Goal: Information Seeking & Learning: Understand process/instructions

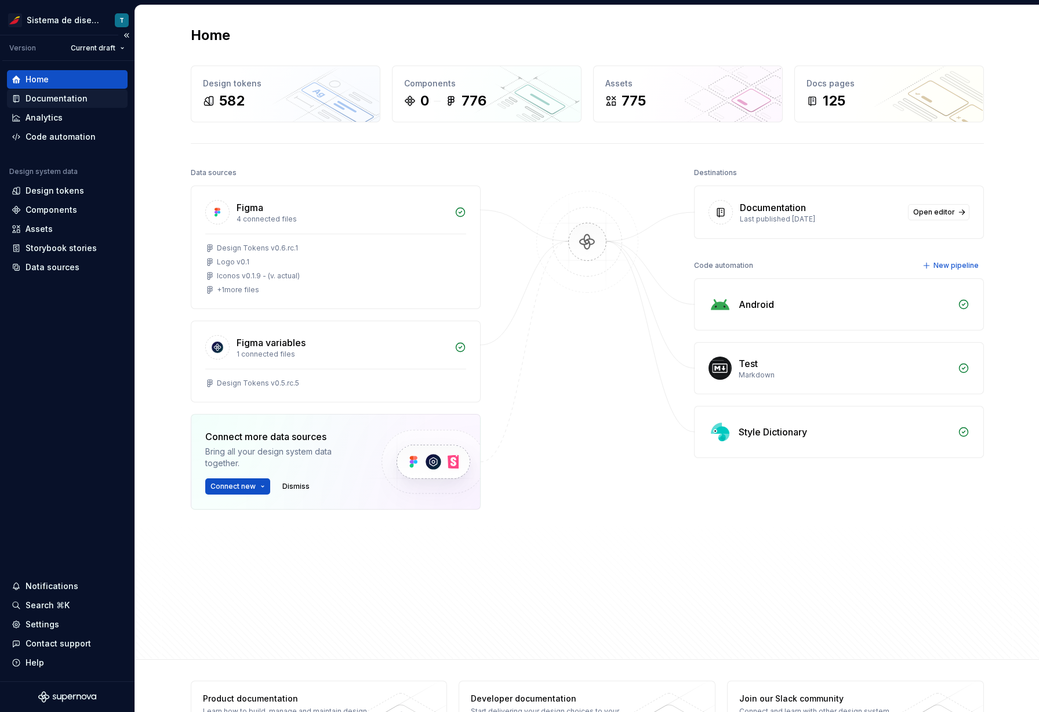
click at [66, 102] on div "Documentation" at bounding box center [56, 99] width 62 height 12
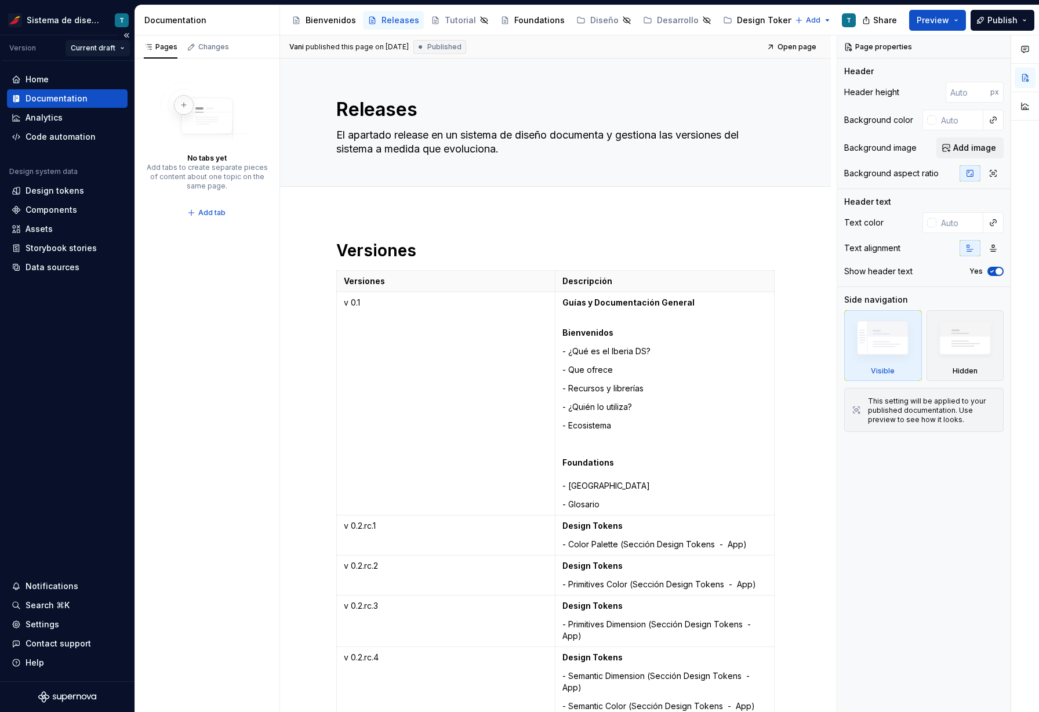
click at [97, 53] on html "Sistema de diseño Iberia T Version Current draft Home Documentation Analytics C…" at bounding box center [519, 356] width 1039 height 712
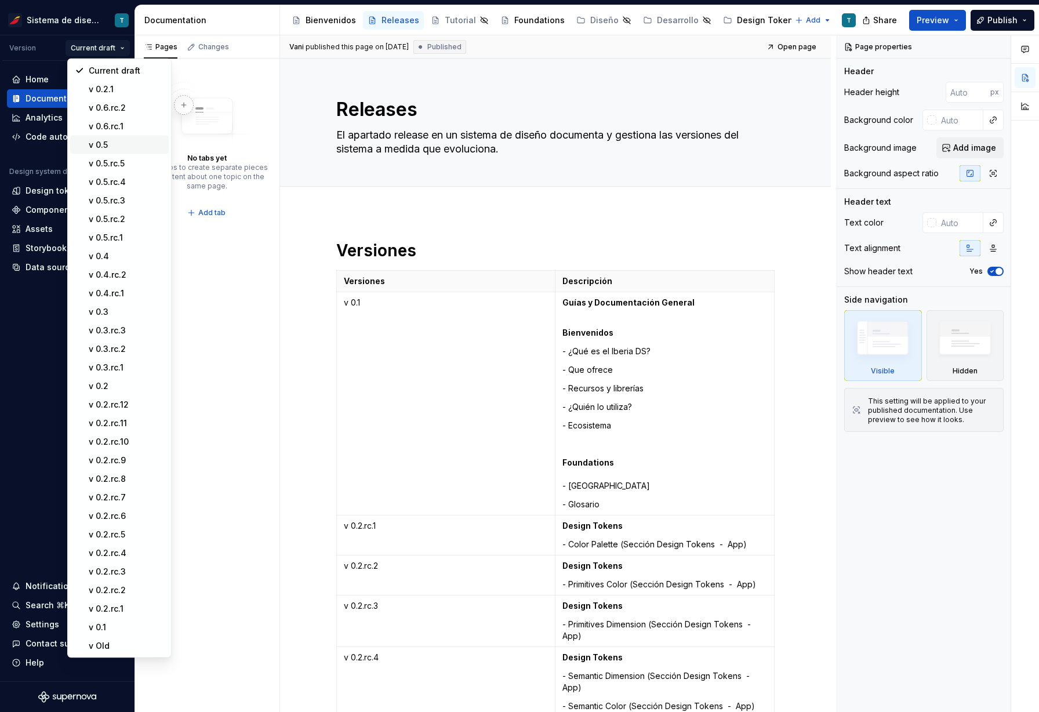
click at [112, 140] on div "v 0.5" at bounding box center [126, 145] width 75 height 12
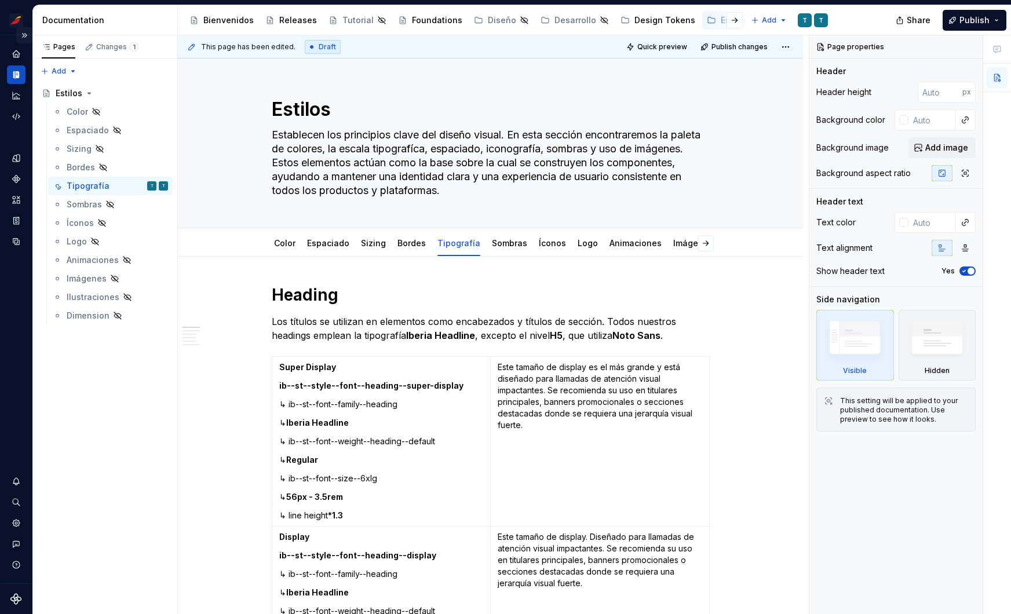
click at [28, 34] on button "Expand sidebar" at bounding box center [24, 35] width 16 height 16
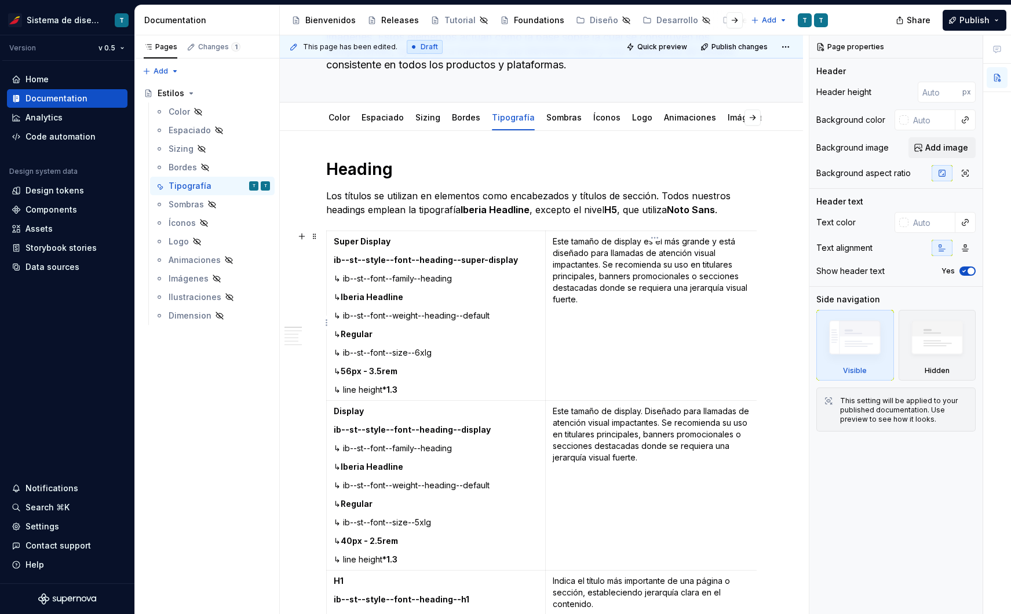
scroll to position [119, 0]
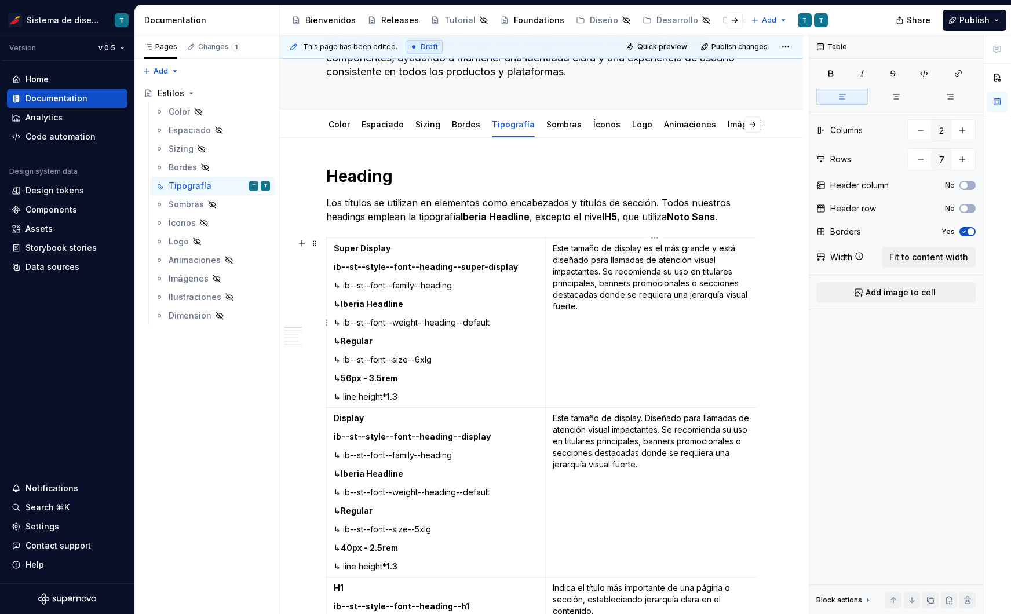
drag, startPoint x: 563, startPoint y: 252, endPoint x: 686, endPoint y: 255, distance: 122.9
click at [686, 255] on p "Este tamaño de display es el más grande y está diseñado para llamadas de atenci…" at bounding box center [655, 278] width 205 height 70
drag, startPoint x: 677, startPoint y: 255, endPoint x: 654, endPoint y: 254, distance: 22.6
click at [654, 254] on p "Este tamaño de display es el más grande y está diseñado para llamadas de atenci…" at bounding box center [655, 278] width 205 height 70
click at [670, 275] on p "Este tamaño de display es el más grande y está diseñado para llamadas de atenci…" at bounding box center [655, 278] width 205 height 70
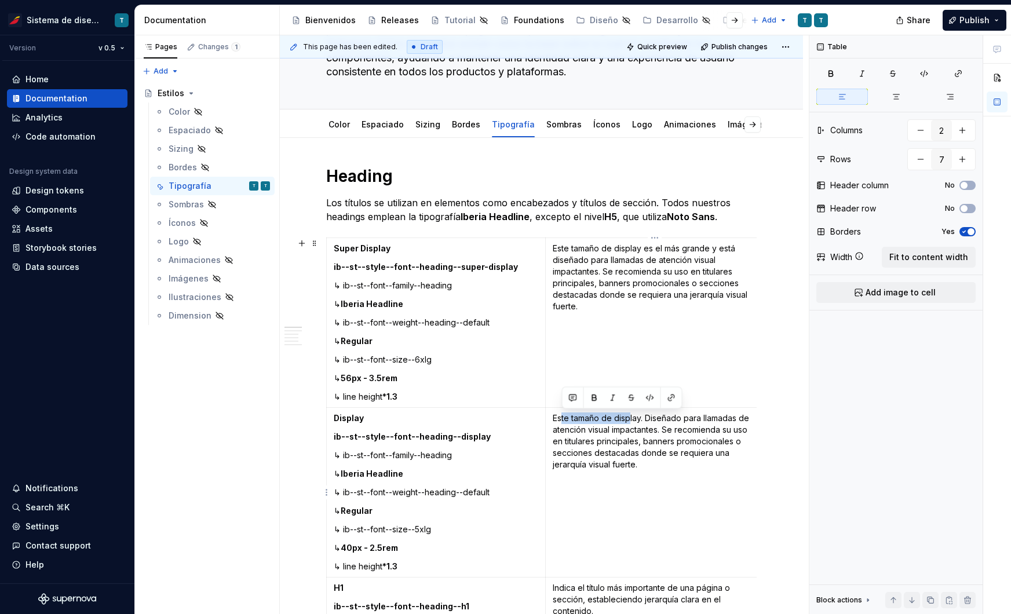
drag, startPoint x: 560, startPoint y: 415, endPoint x: 629, endPoint y: 419, distance: 69.7
click at [629, 419] on p "Este tamaño de display. Diseñado para llamadas de atención visual impactantes. …" at bounding box center [655, 442] width 205 height 58
drag, startPoint x: 668, startPoint y: 420, endPoint x: 711, endPoint y: 421, distance: 42.9
click at [711, 421] on p "Este tamaño de display. Diseñado para llamadas de atención visual impactantes. …" at bounding box center [655, 442] width 205 height 58
click at [608, 248] on p "Este tamaño de display es el más grande y está diseñado para llamadas de atenci…" at bounding box center [655, 278] width 205 height 70
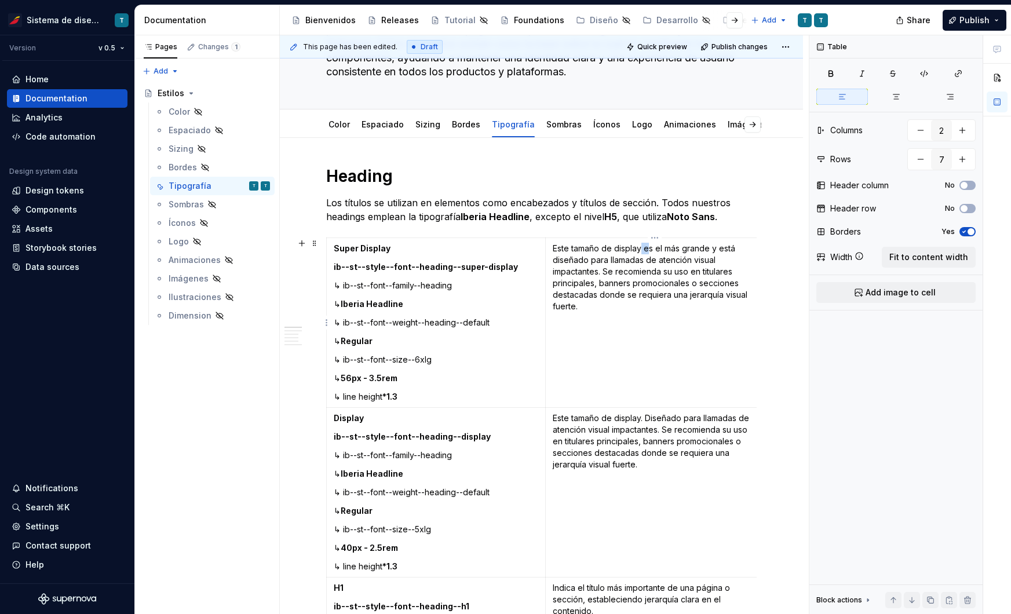
drag, startPoint x: 640, startPoint y: 247, endPoint x: 648, endPoint y: 247, distance: 8.1
click at [648, 247] on p "Este tamaño de display es el más grande y está diseñado para llamadas de atenci…" at bounding box center [655, 278] width 205 height 70
drag, startPoint x: 665, startPoint y: 252, endPoint x: 700, endPoint y: 252, distance: 34.8
click at [700, 252] on p "Este tamaño de display es el más grande y está diseñado para llamadas de atenci…" at bounding box center [655, 278] width 205 height 70
drag, startPoint x: 559, startPoint y: 421, endPoint x: 593, endPoint y: 419, distance: 34.8
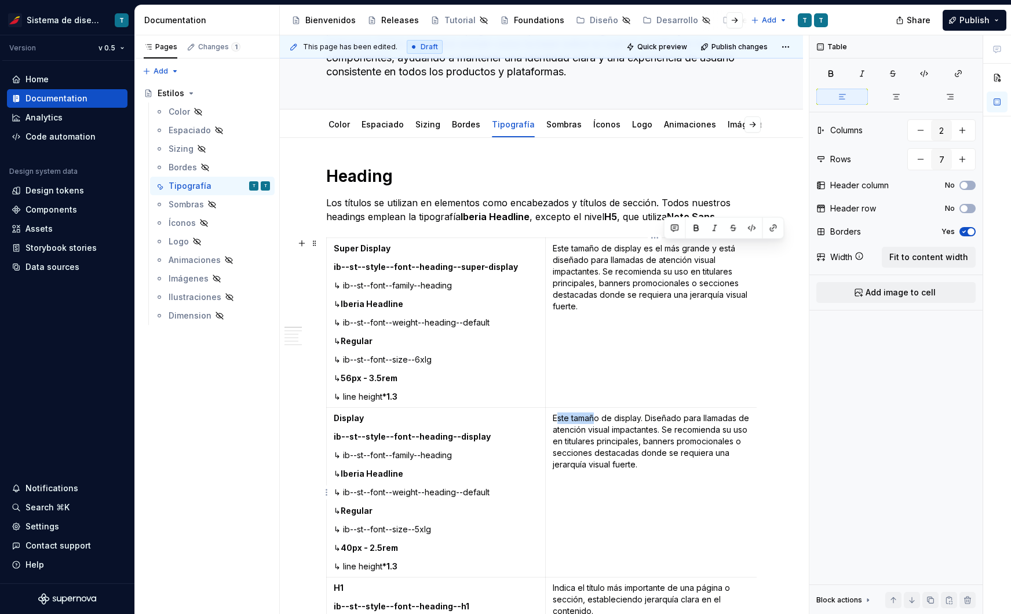
click at [595, 420] on p "Este tamaño de display. Diseñado para llamadas de atención visual impactantes. …" at bounding box center [655, 442] width 205 height 58
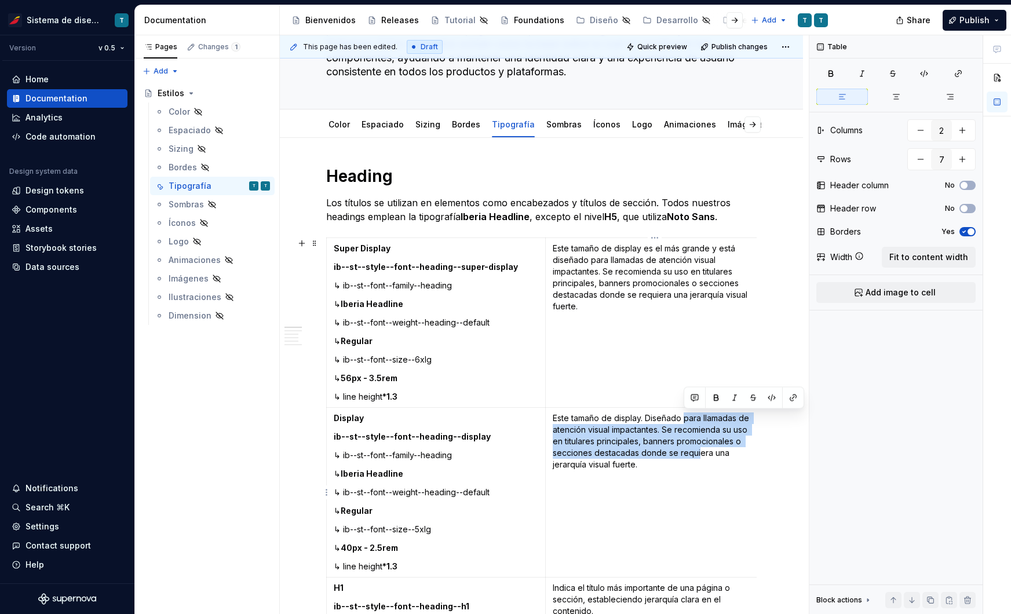
drag, startPoint x: 683, startPoint y: 414, endPoint x: 698, endPoint y: 448, distance: 37.6
click at [698, 448] on p "Este tamaño de display. Diseñado para llamadas de atención visual impactantes. …" at bounding box center [655, 442] width 205 height 58
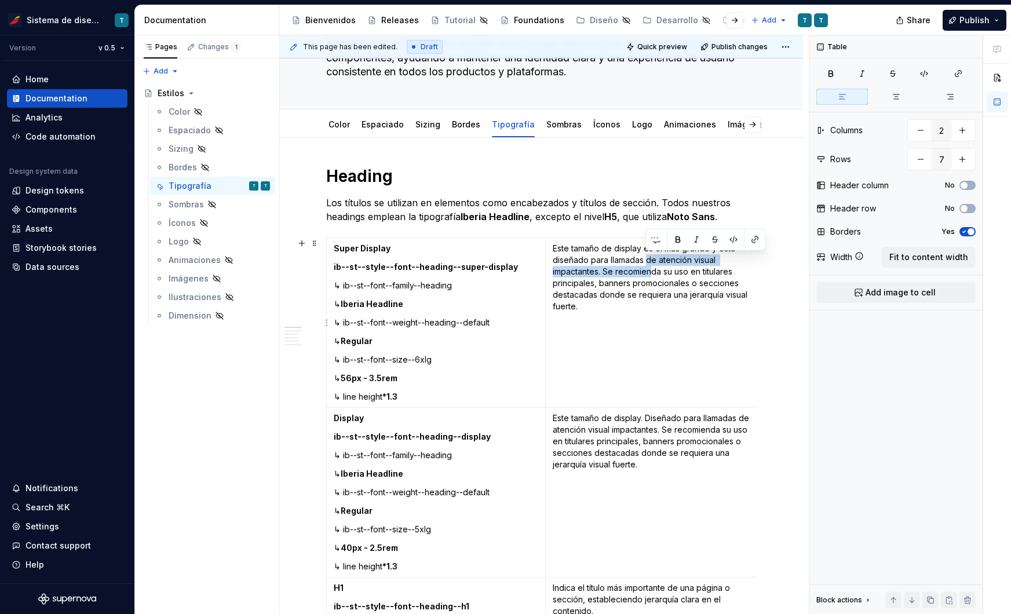
drag, startPoint x: 647, startPoint y: 262, endPoint x: 655, endPoint y: 270, distance: 11.5
click at [650, 276] on p "Este tamaño de display es el más grande y está diseñado para llamadas de atenci…" at bounding box center [655, 278] width 205 height 70
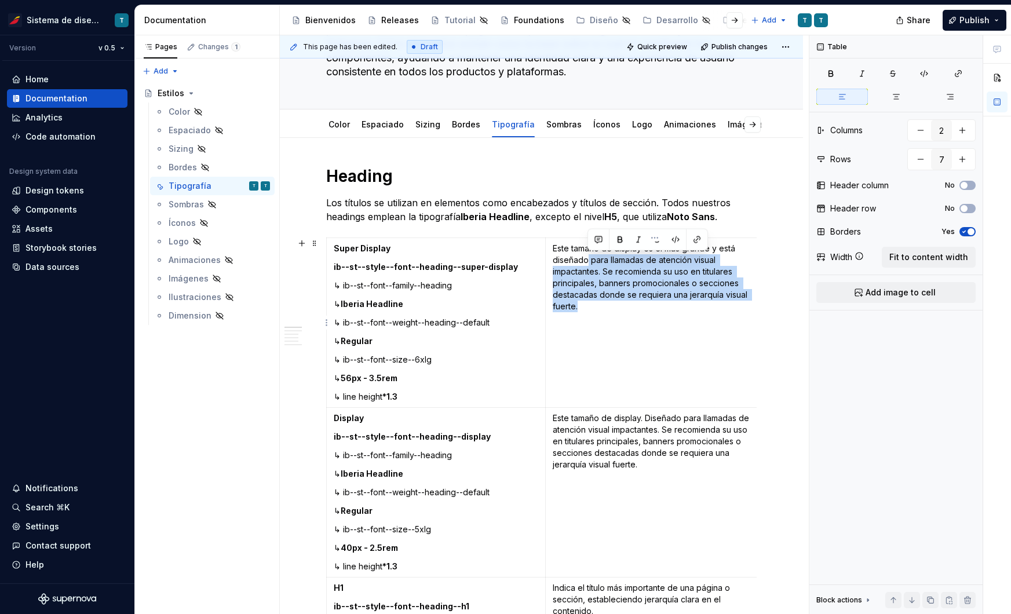
drag, startPoint x: 602, startPoint y: 281, endPoint x: 611, endPoint y: 303, distance: 23.7
click at [611, 303] on p "Este tamaño de display es el más grande y está diseñado para llamadas de atenci…" at bounding box center [655, 278] width 205 height 70
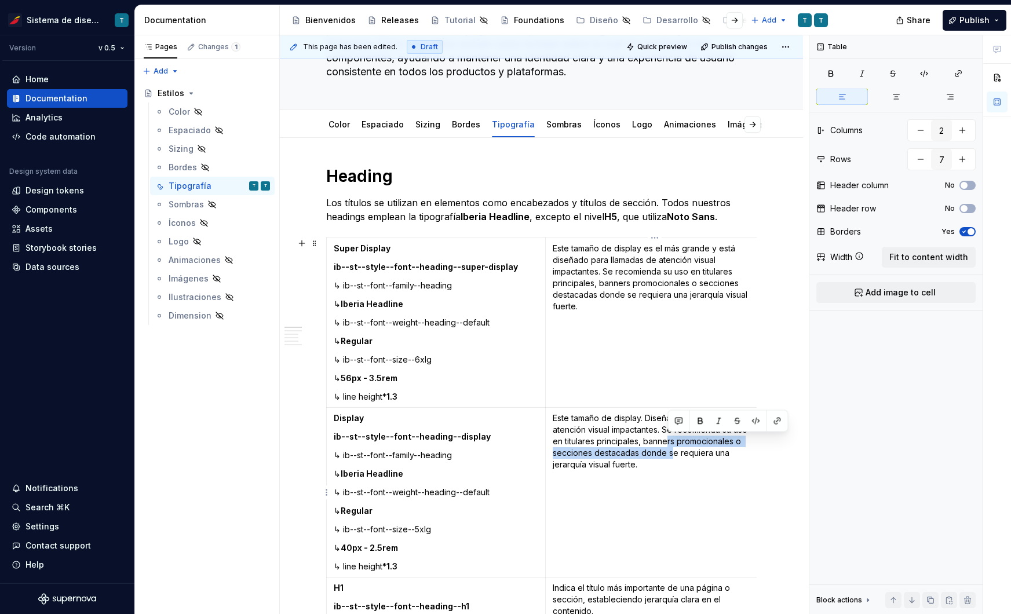
click at [670, 457] on p "Este tamaño de display. Diseñado para llamadas de atención visual impactantes. …" at bounding box center [655, 442] width 205 height 58
click at [585, 284] on p "Este tamaño de display es el más grande y está diseñado para llamadas de atenci…" at bounding box center [655, 278] width 205 height 70
click at [606, 477] on td "Este tamaño de display. Diseñado para llamadas de atención visual impactantes. …" at bounding box center [654, 493] width 219 height 170
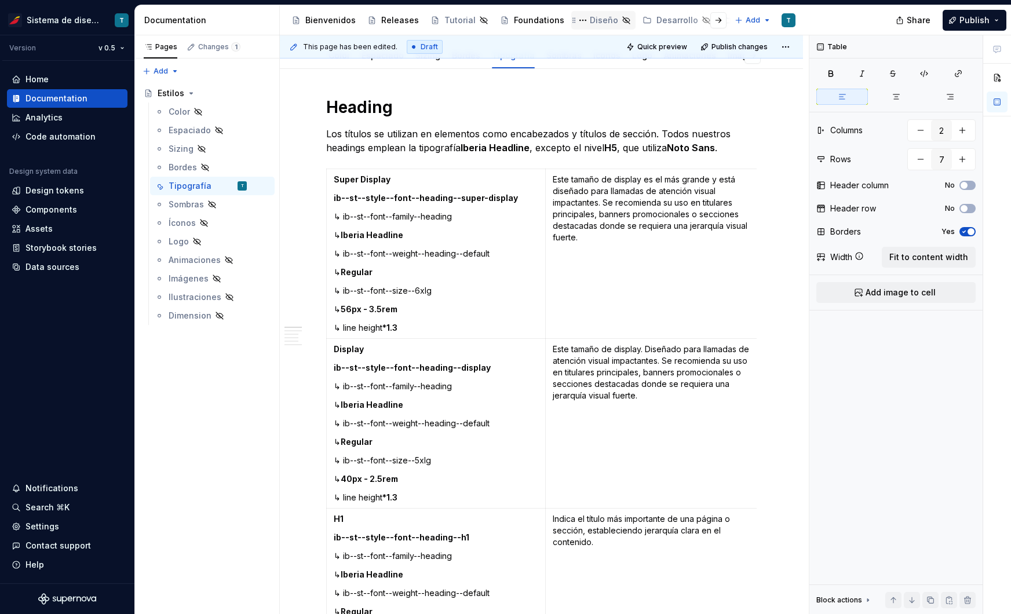
type textarea "*"
